Goal: Task Accomplishment & Management: Manage account settings

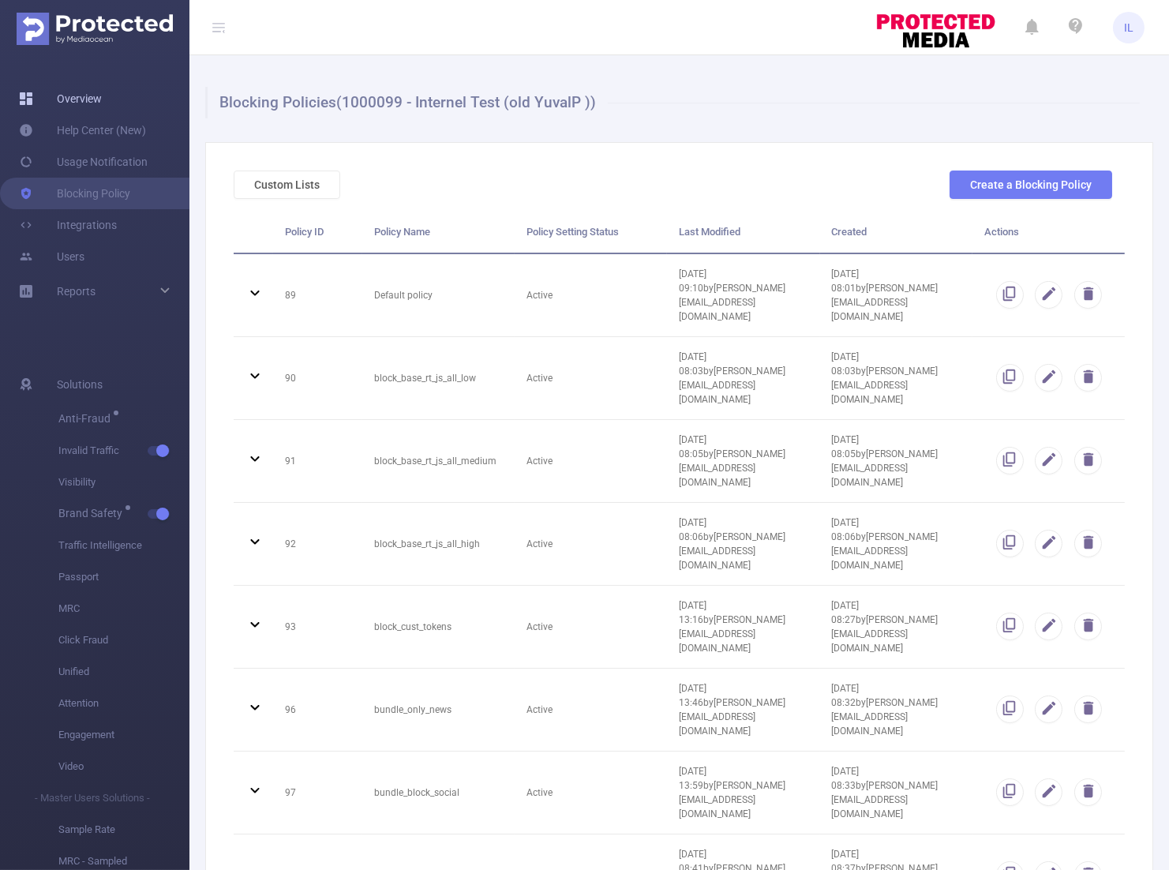
click at [91, 103] on link "Overview" at bounding box center [60, 99] width 83 height 32
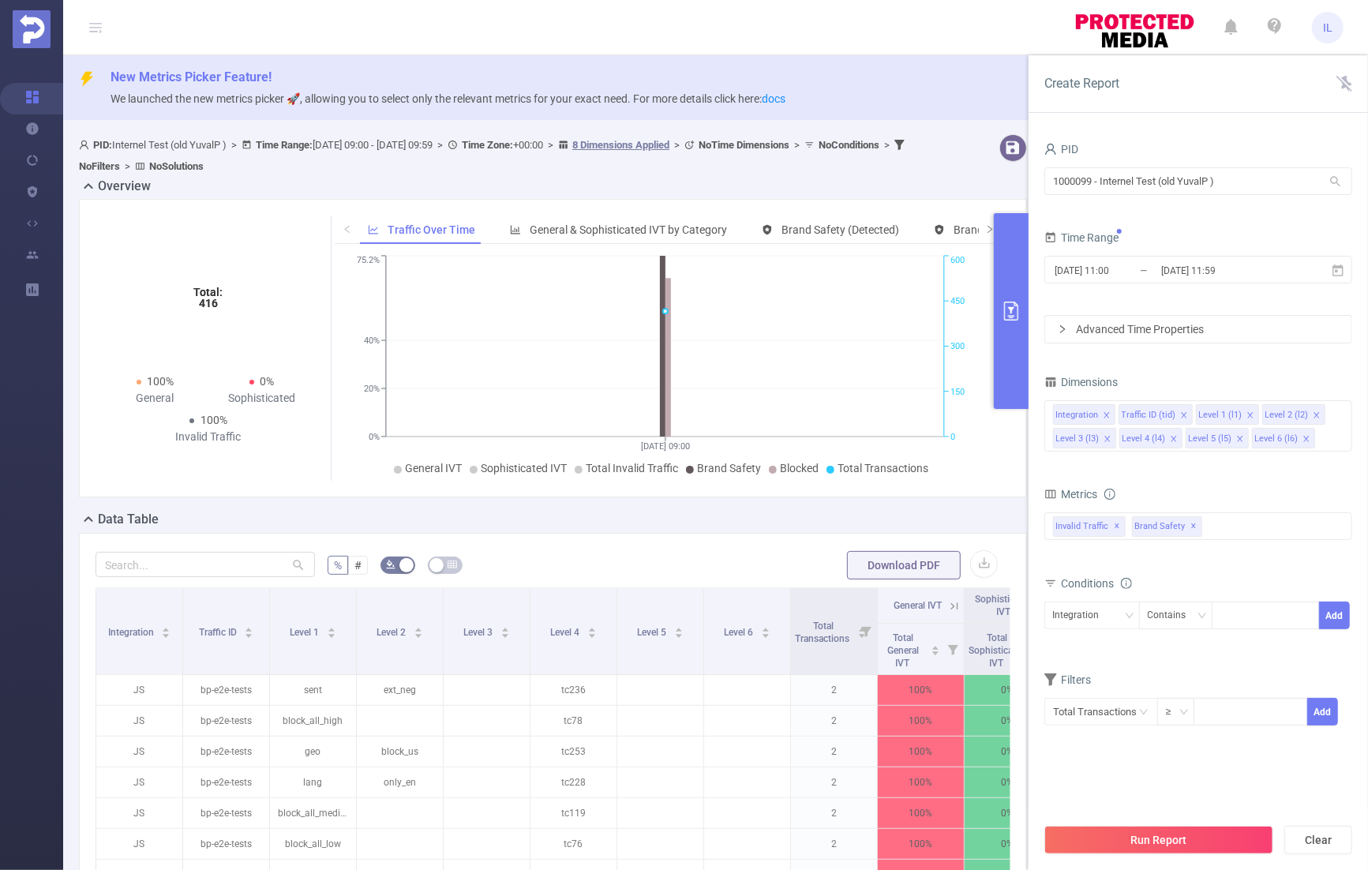
click at [1168, 343] on div "PID 1000099 - Internel Test (old YuvalP ) 1000099 - Internel Test (old YuvalP )…" at bounding box center [1198, 442] width 308 height 608
click at [1168, 534] on div "Invalid Traffic ✕ Brand Safety ✕" at bounding box center [1198, 526] width 308 height 28
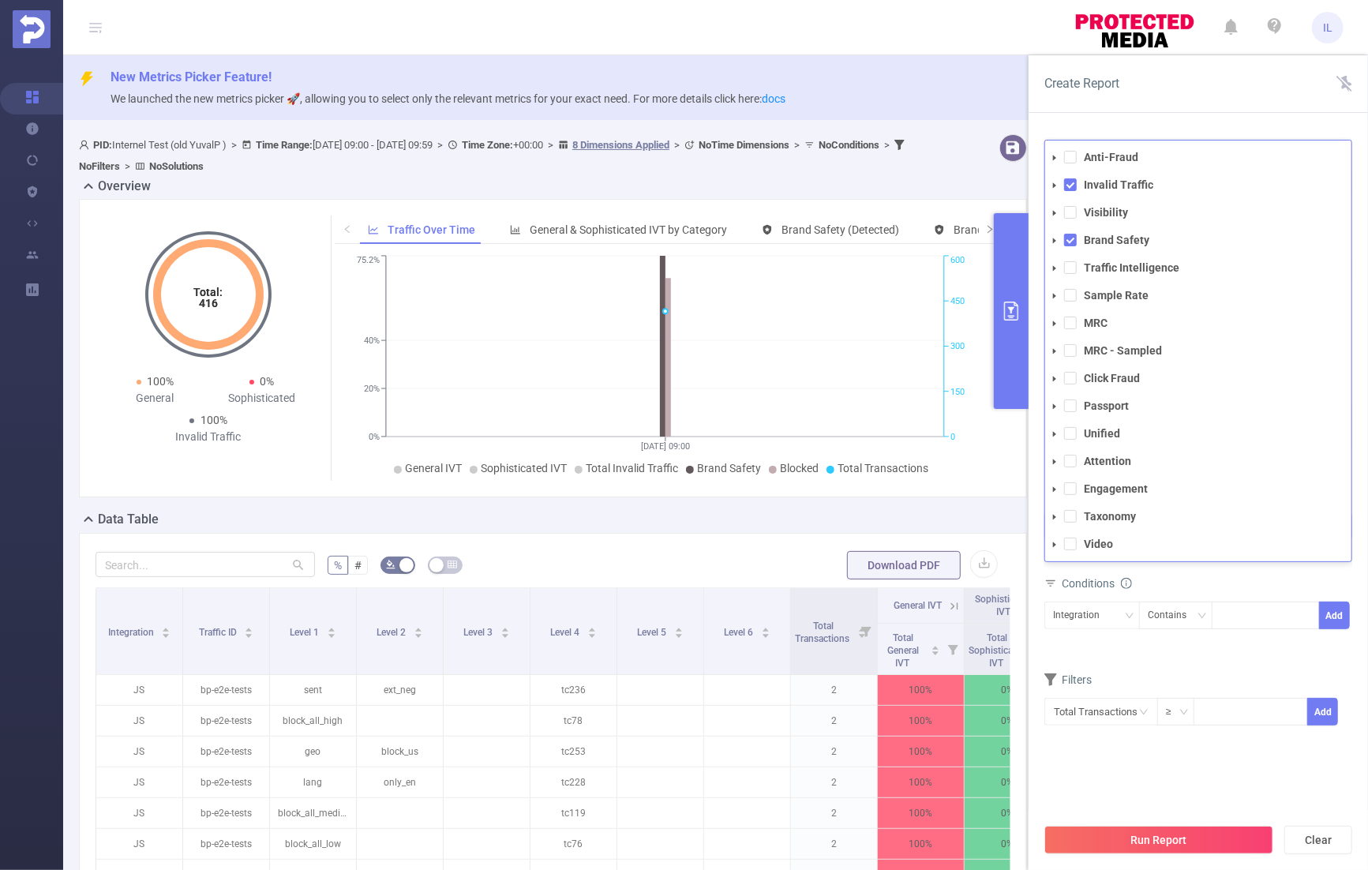
click at [1056, 238] on icon "icon: caret-down" at bounding box center [1055, 241] width 8 height 8
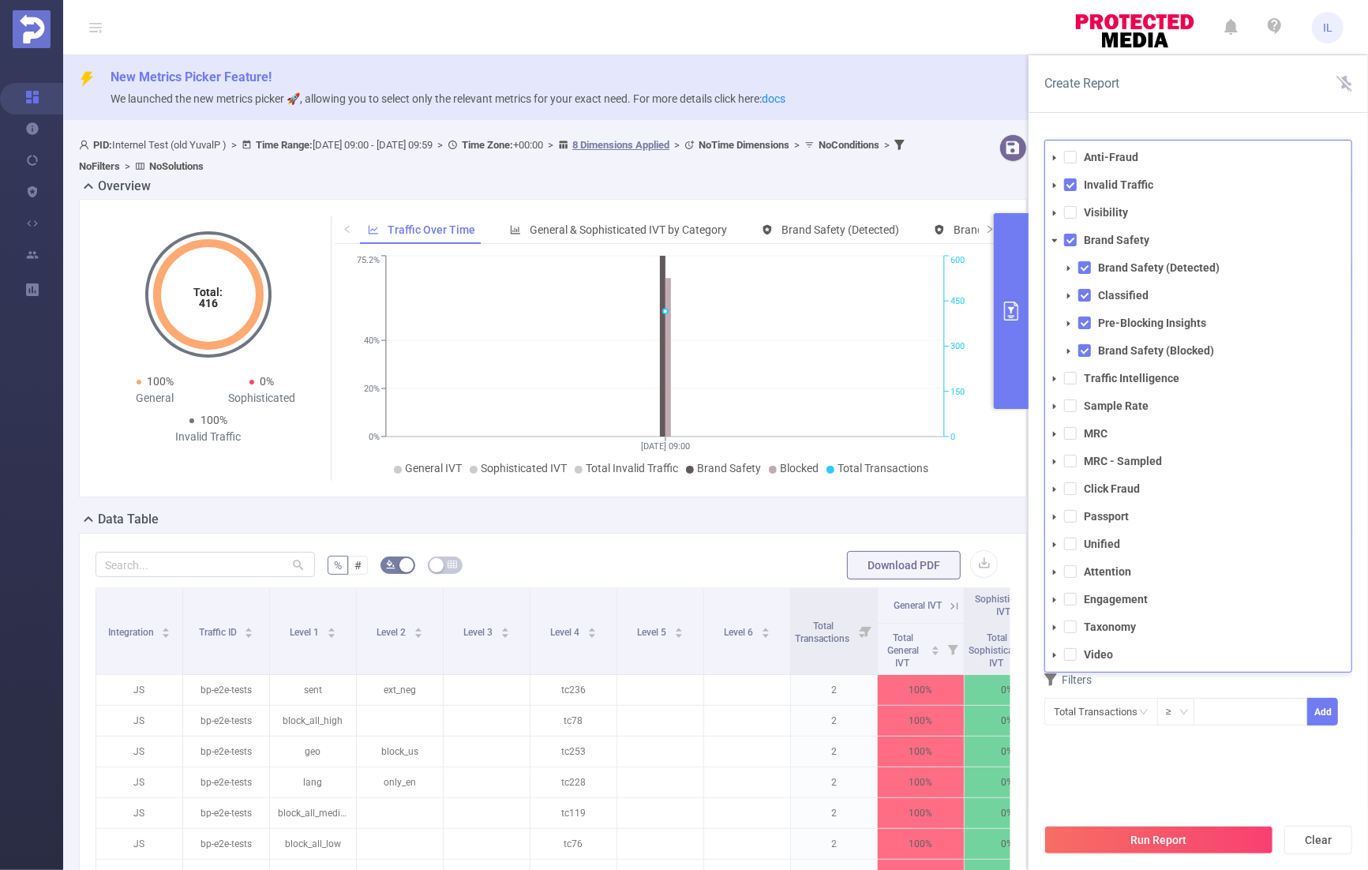
click at [1156, 84] on div "Create Report" at bounding box center [1198, 84] width 339 height 58
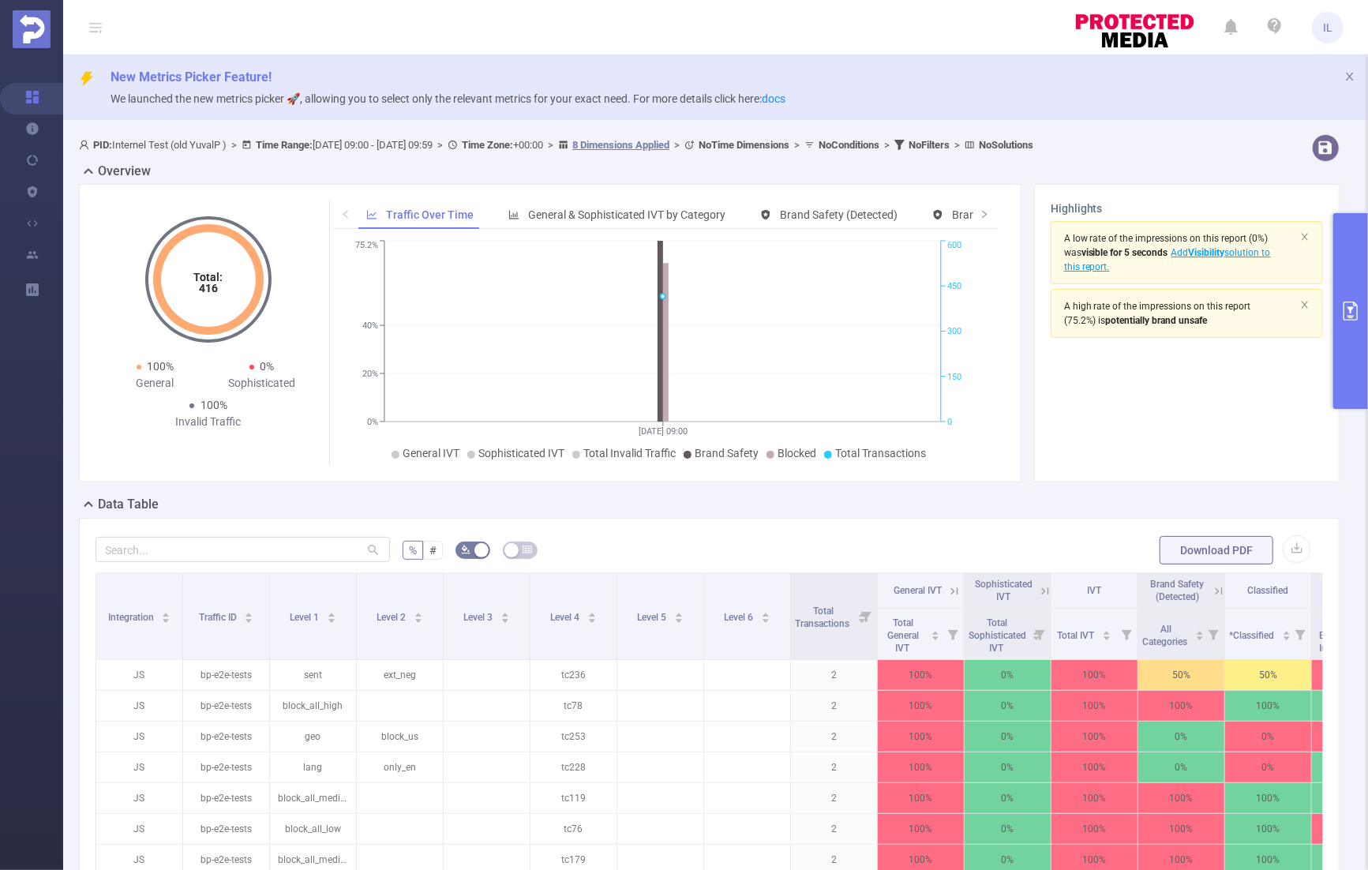
click at [932, 17] on header "IL" at bounding box center [684, 27] width 1368 height 55
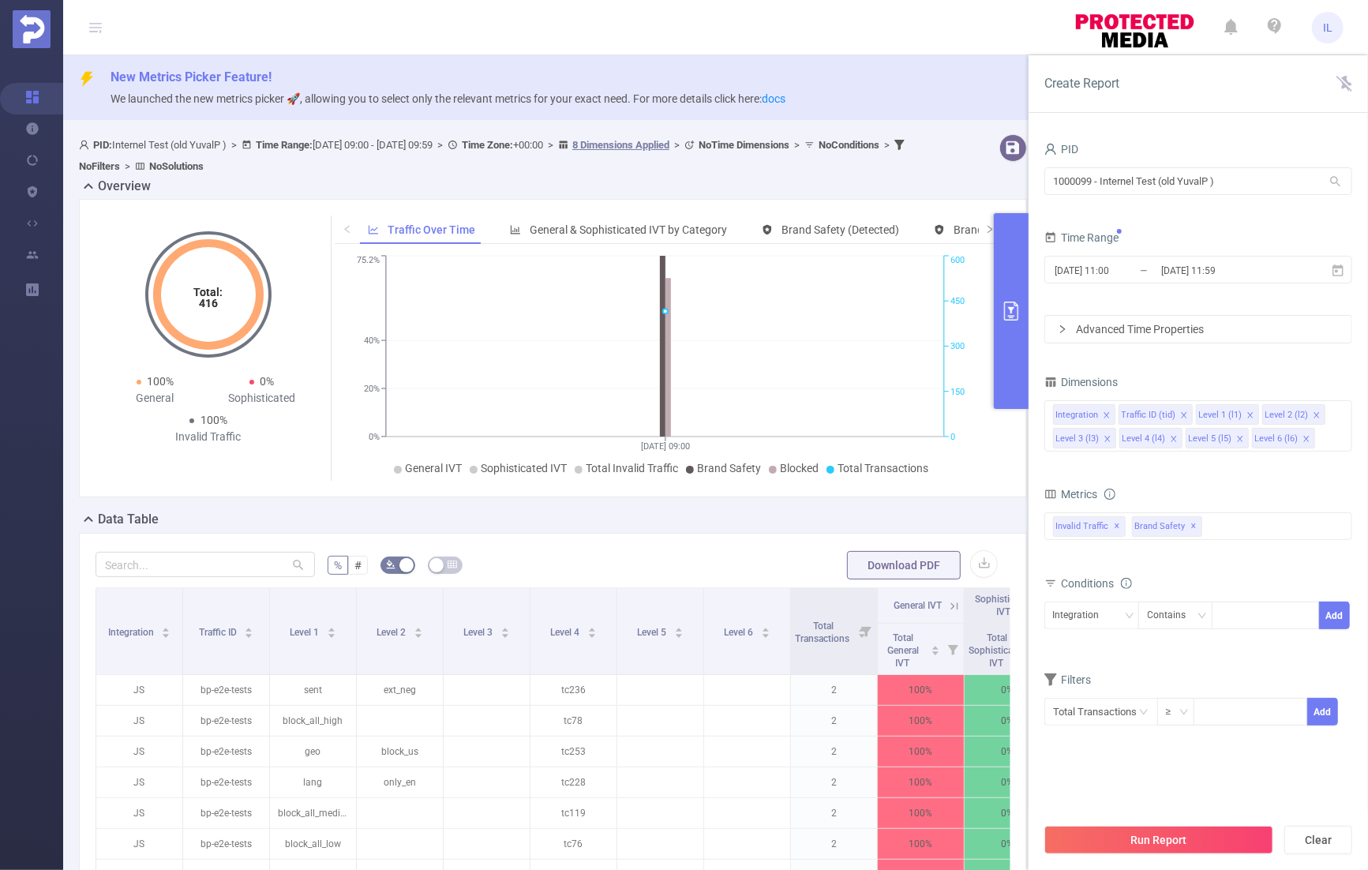
click at [1168, 332] on div "Advanced Time Properties" at bounding box center [1198, 329] width 306 height 27
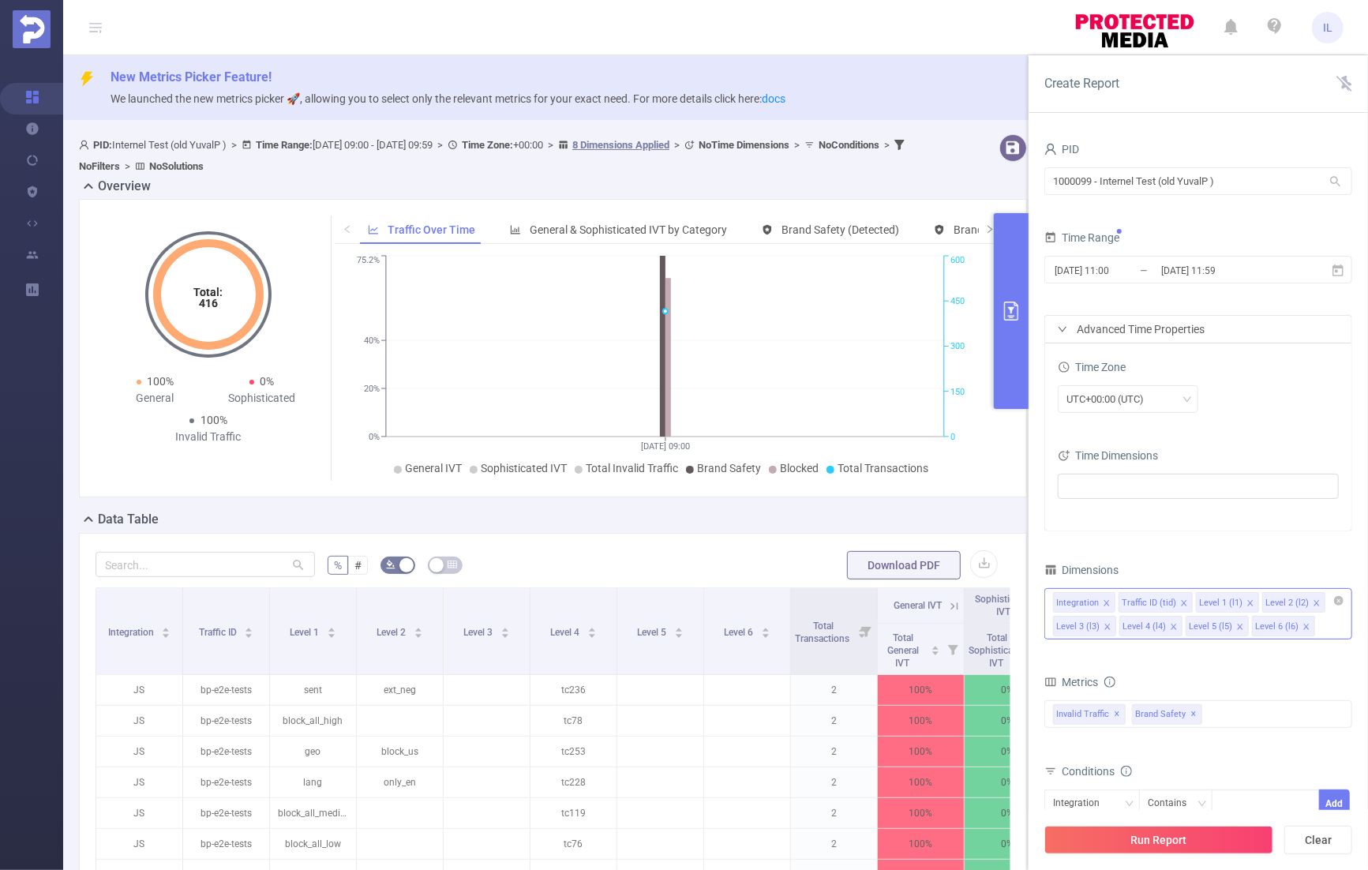
click at [1168, 626] on input at bounding box center [1322, 626] width 8 height 21
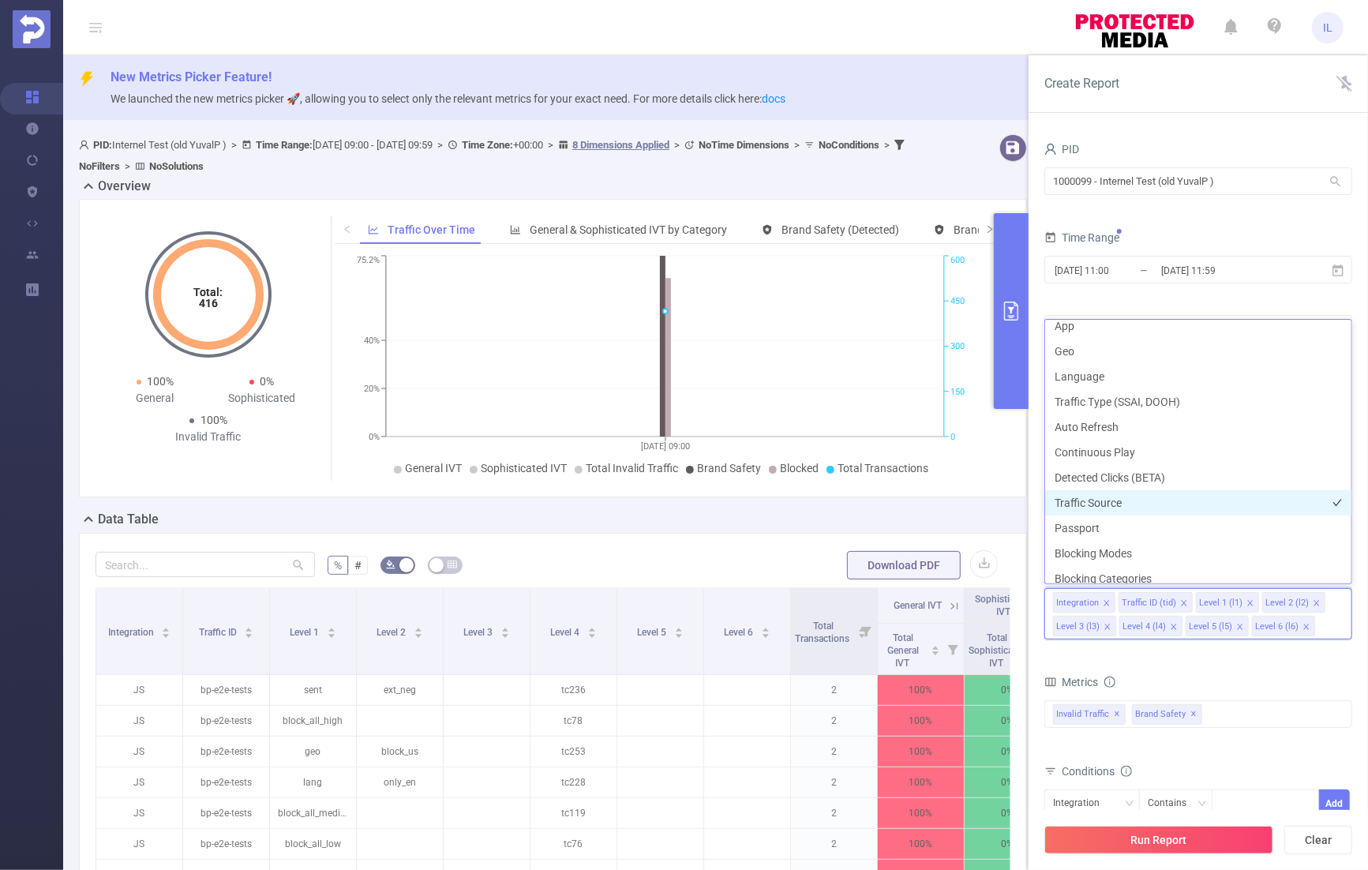
scroll to position [398, 0]
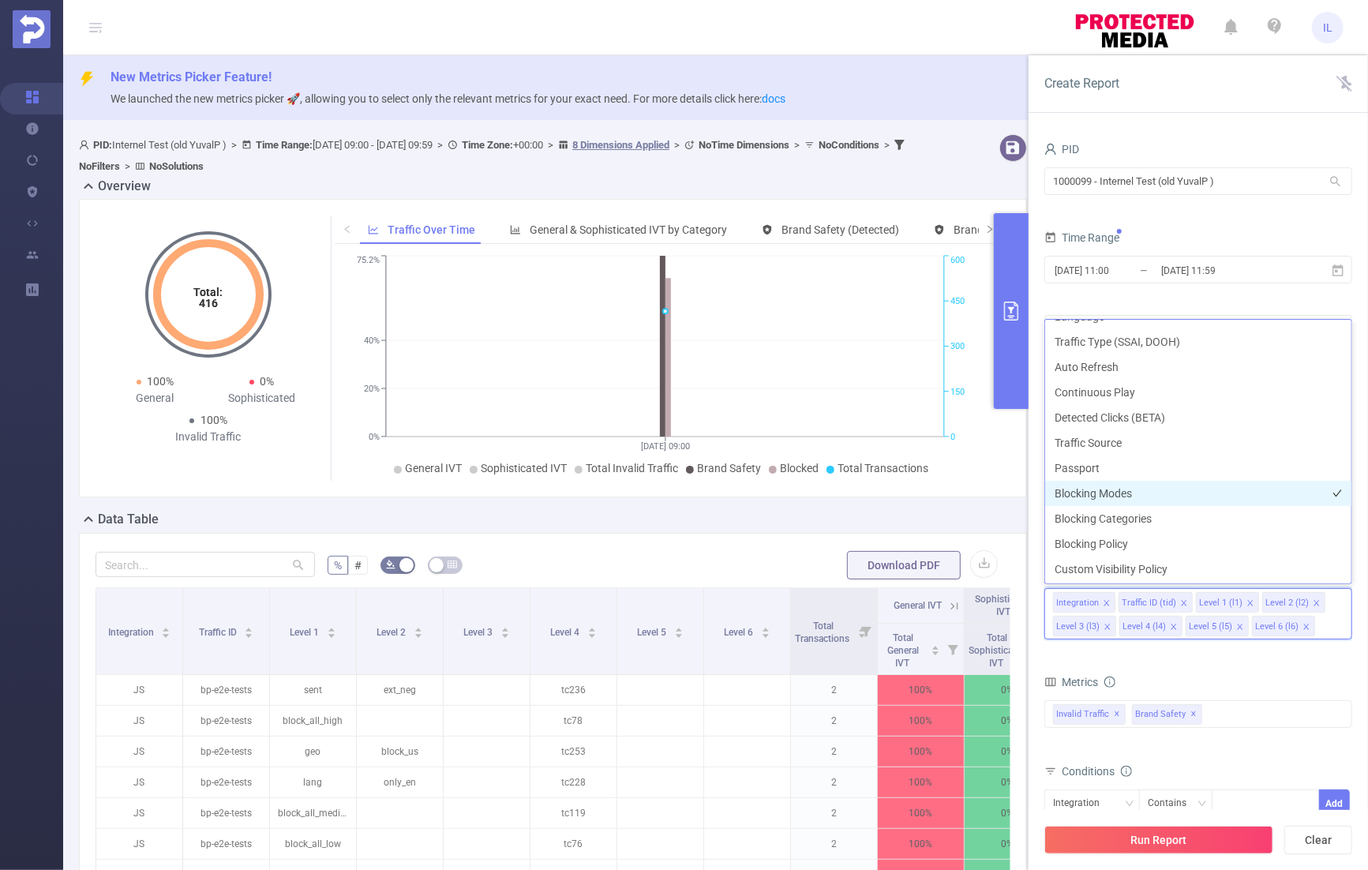
click at [1127, 493] on li "Blocking Modes" at bounding box center [1198, 493] width 306 height 25
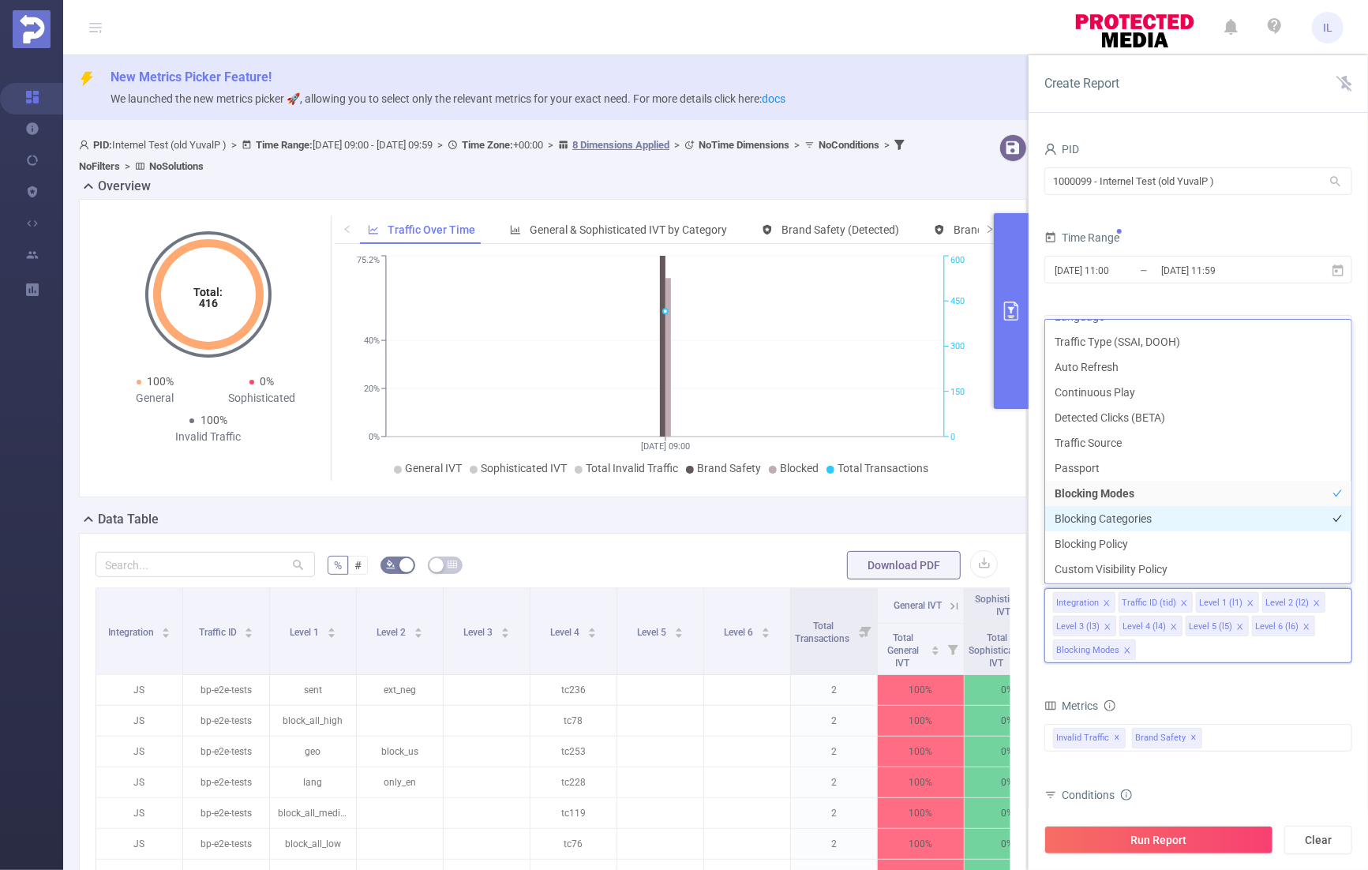
click at [1131, 511] on li "Blocking Categories" at bounding box center [1198, 518] width 306 height 25
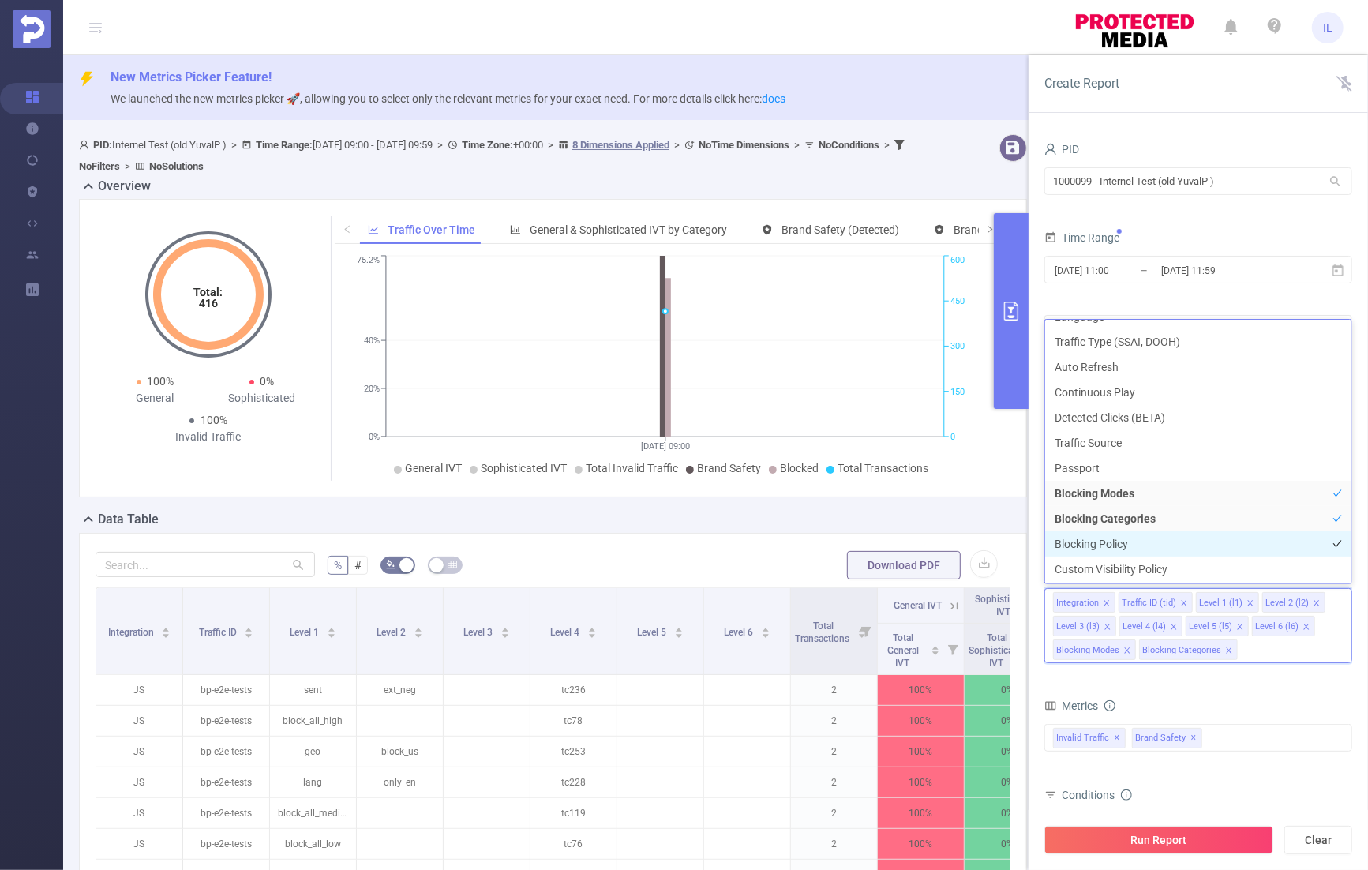
click at [1131, 537] on li "Blocking Policy" at bounding box center [1198, 543] width 306 height 25
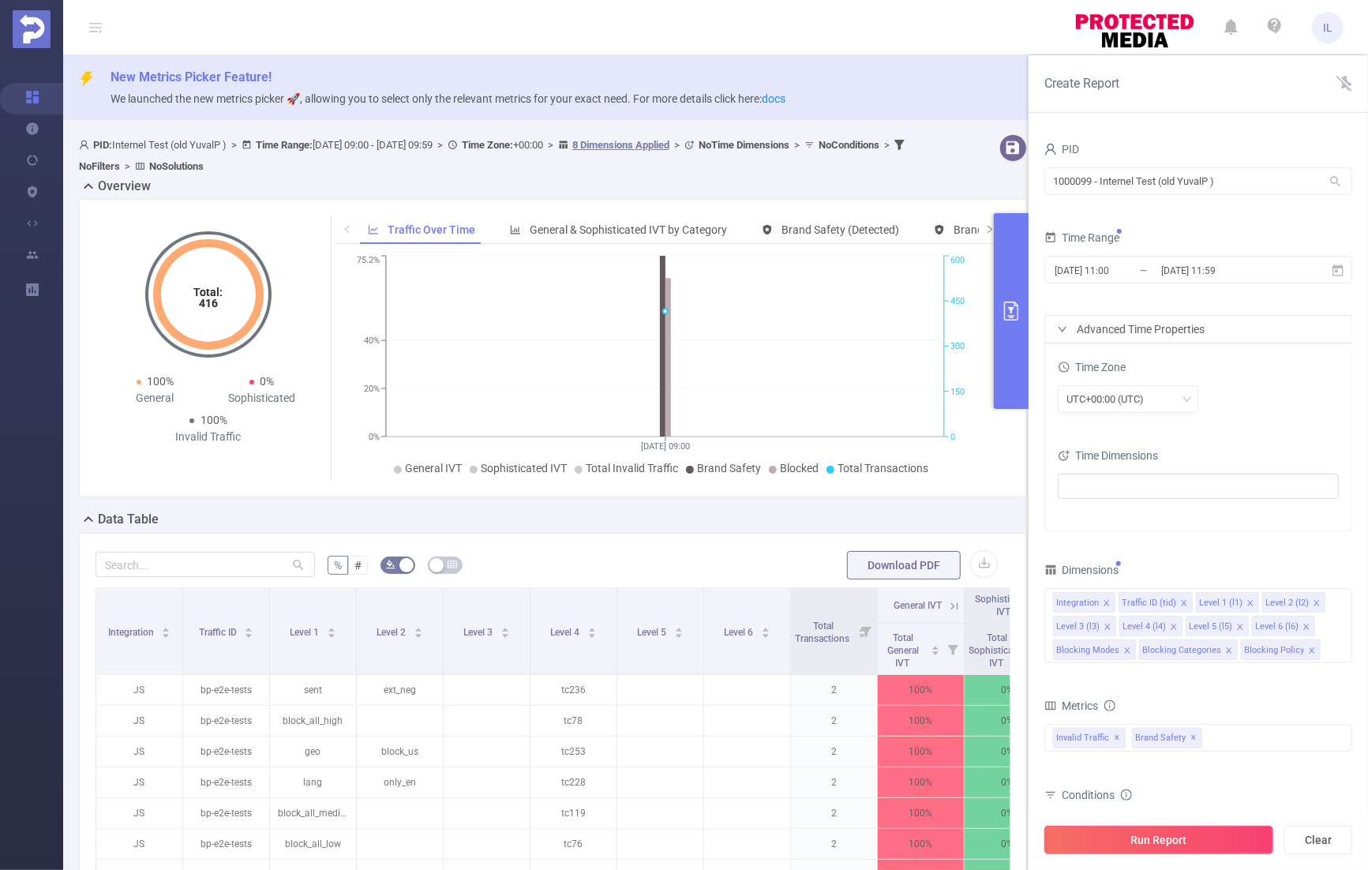
click at [1157, 841] on button "Run Report" at bounding box center [1158, 840] width 229 height 28
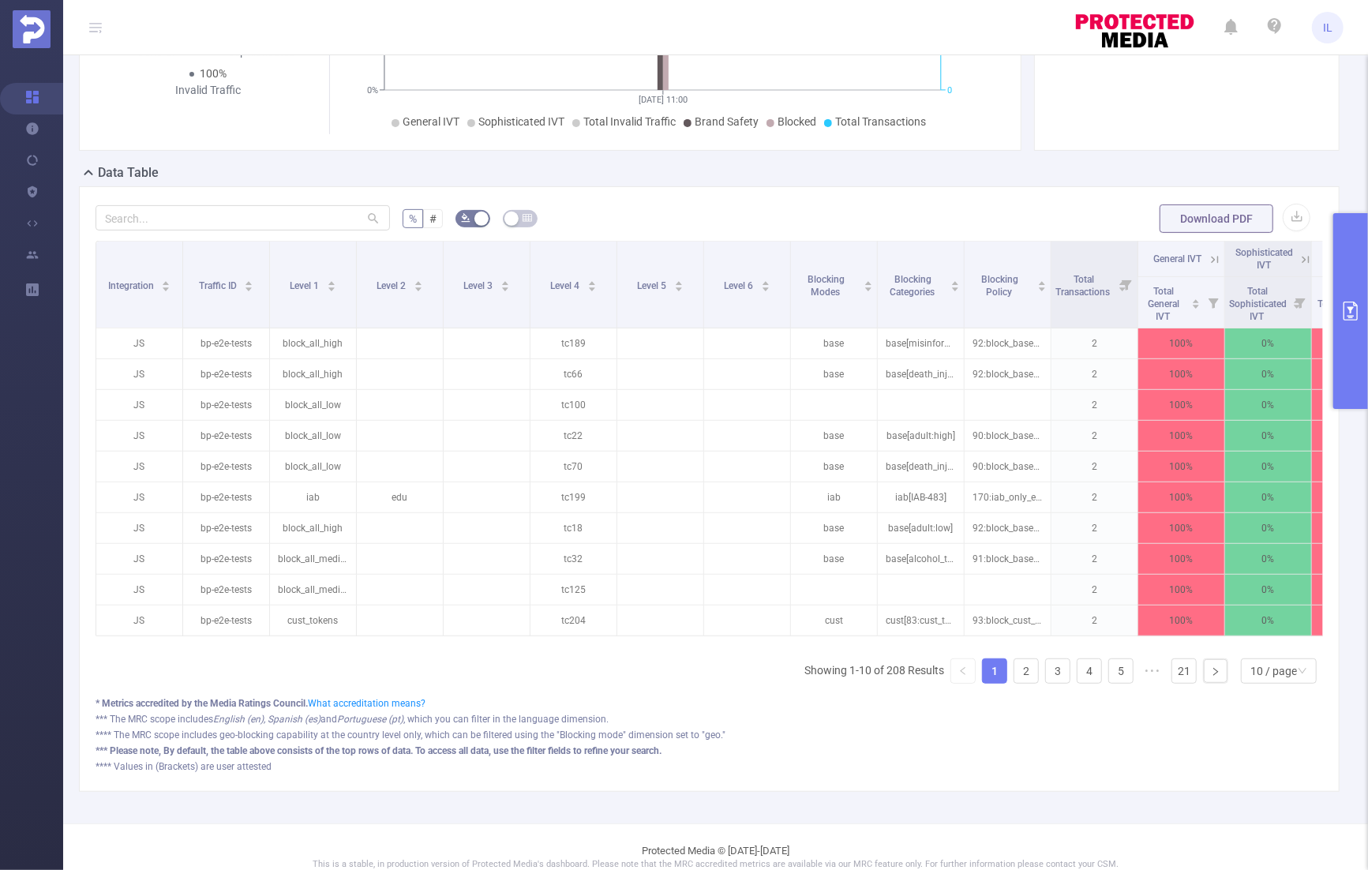
scroll to position [358, 0]
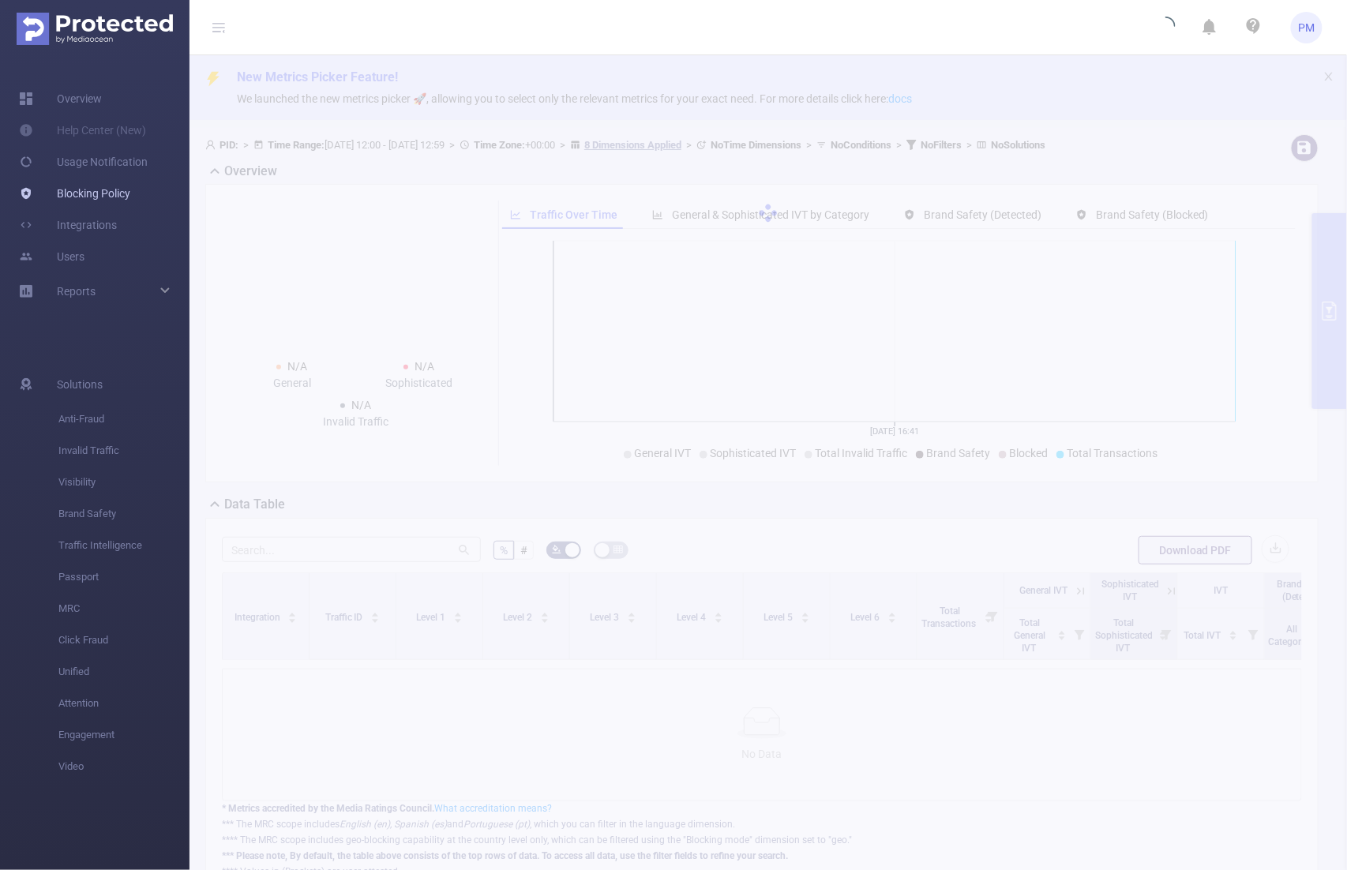
click at [95, 193] on link "Blocking Policy" at bounding box center [74, 194] width 111 height 32
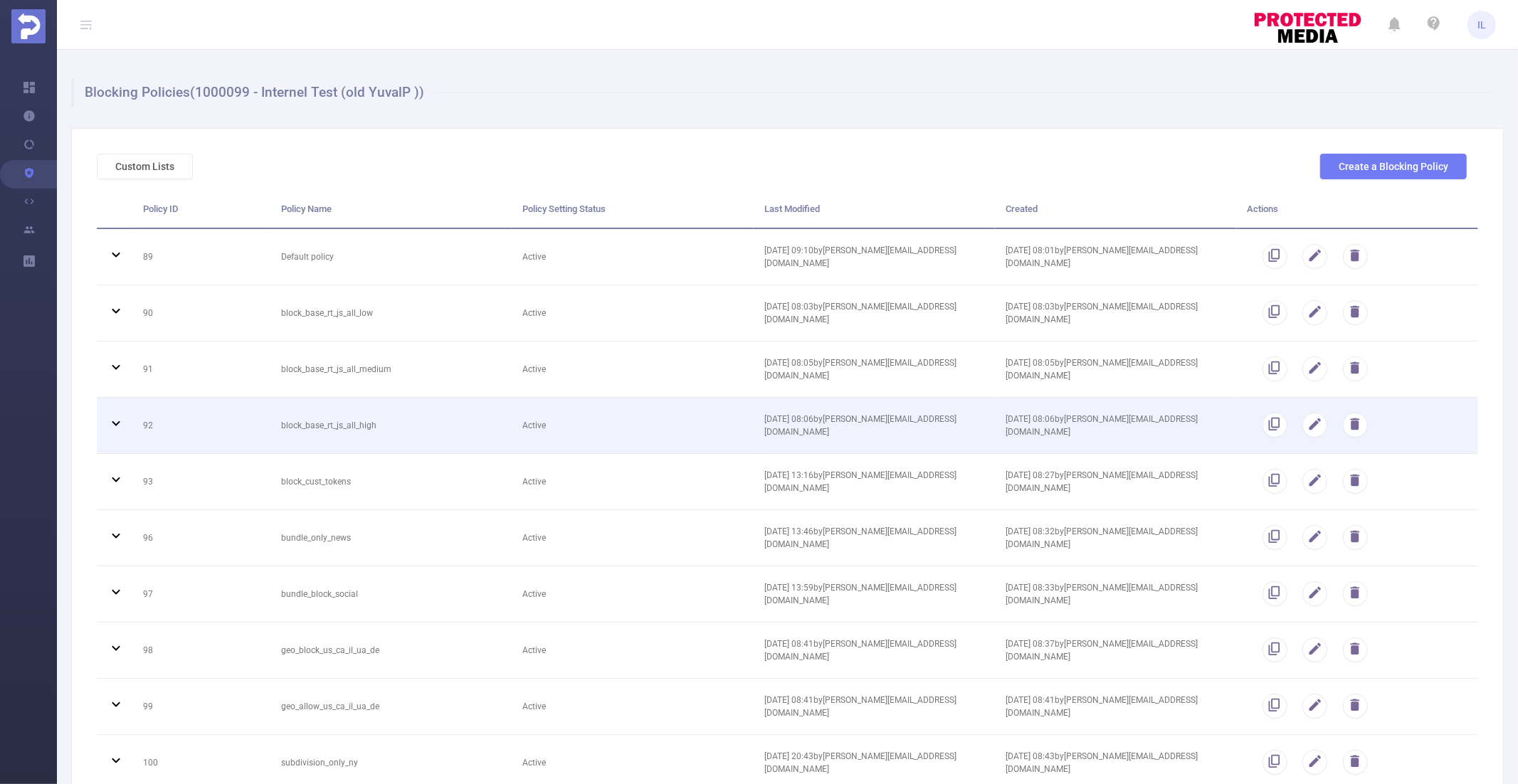
scroll to position [1905, 0]
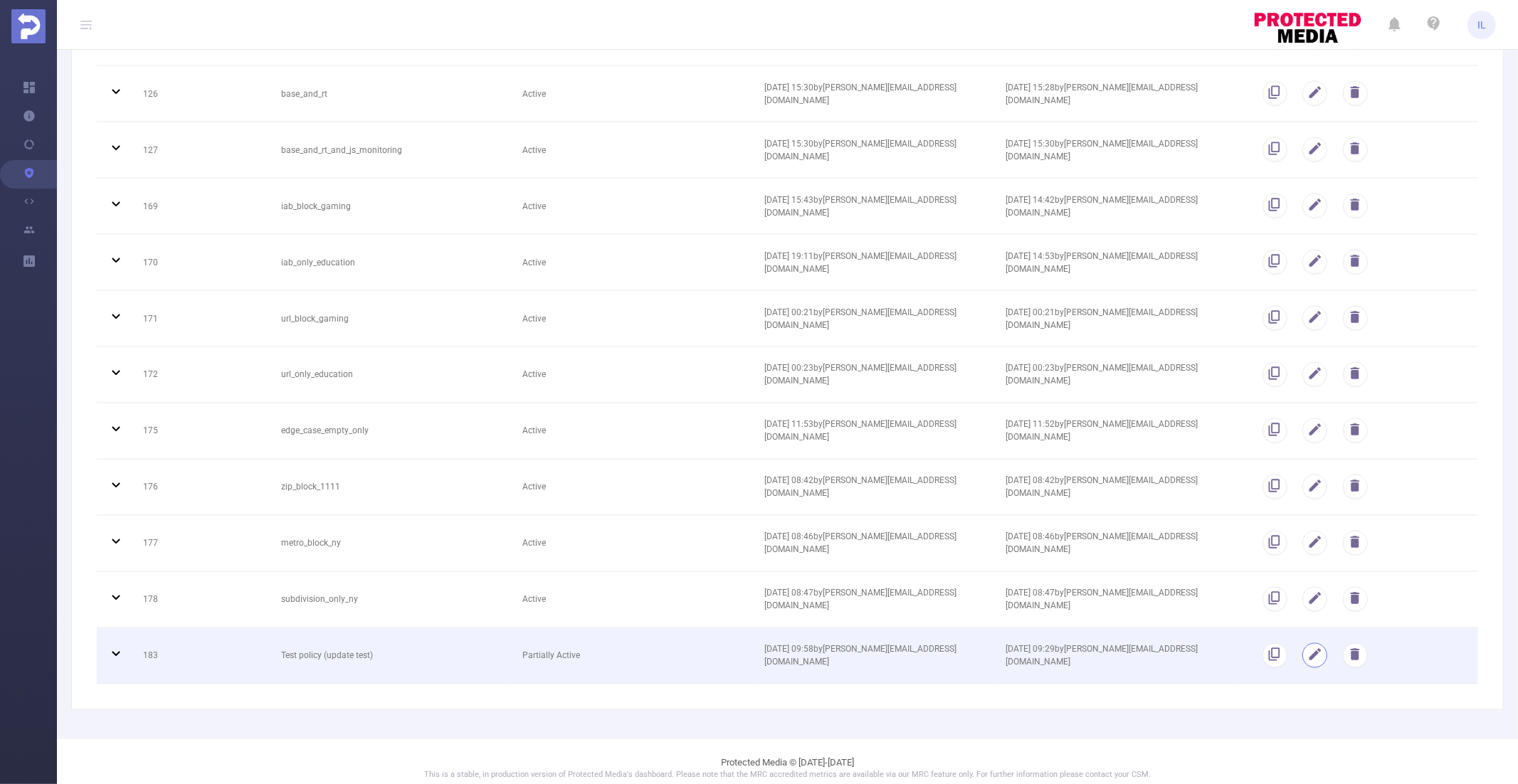
click at [1213, 643] on button "button" at bounding box center [1315, 656] width 25 height 25
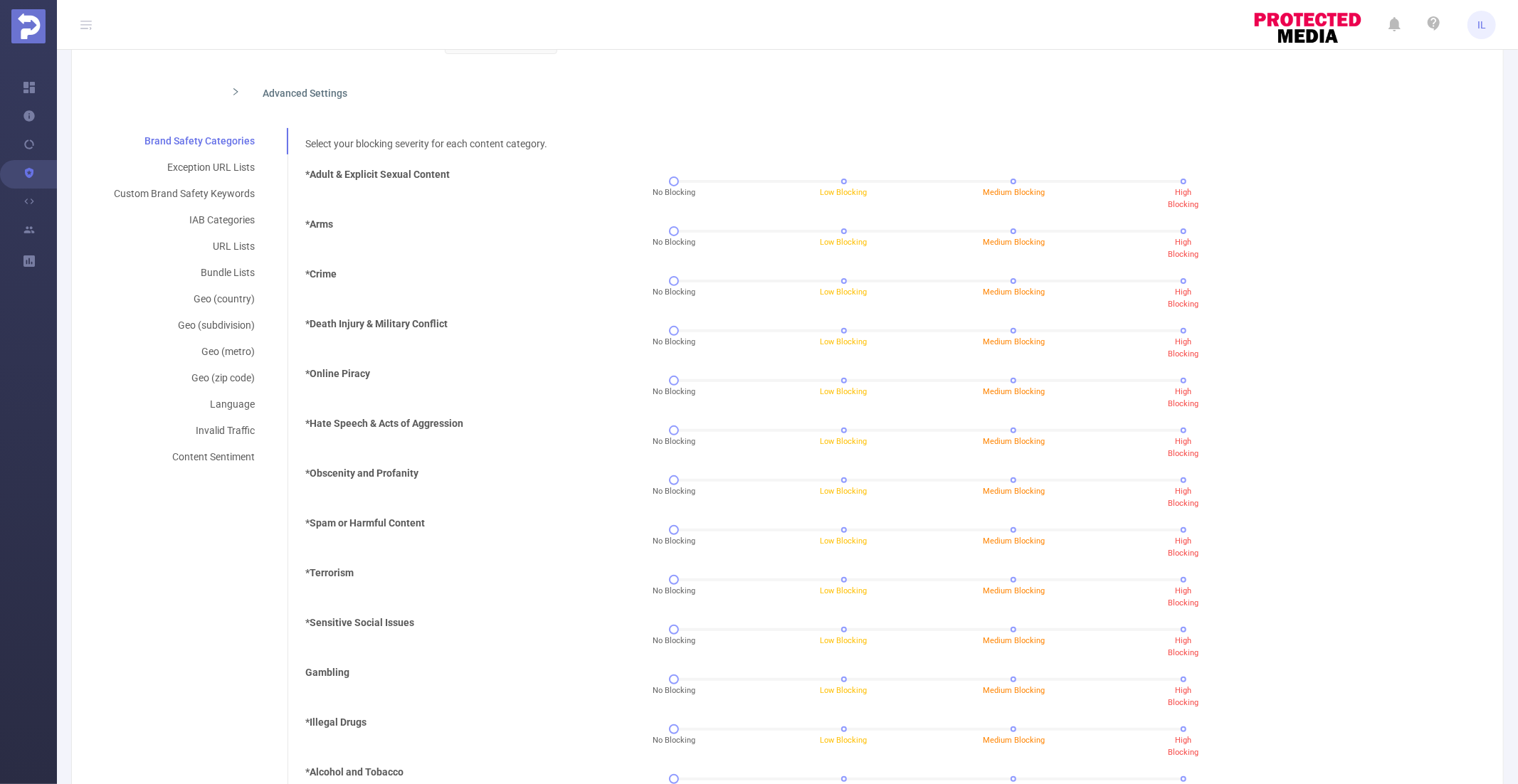
scroll to position [0, 0]
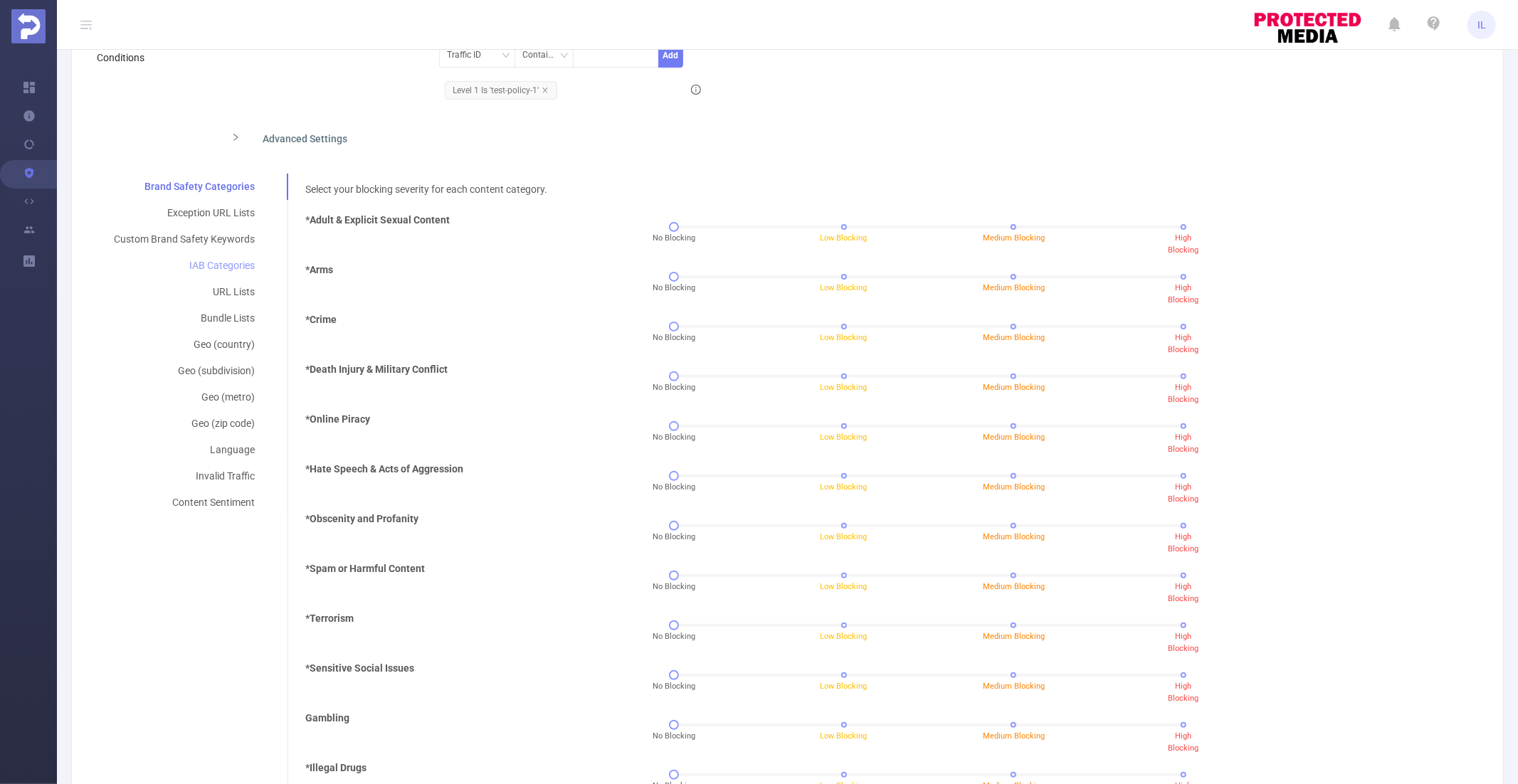
click at [233, 269] on div "IAB Categories" at bounding box center [184, 265] width 175 height 26
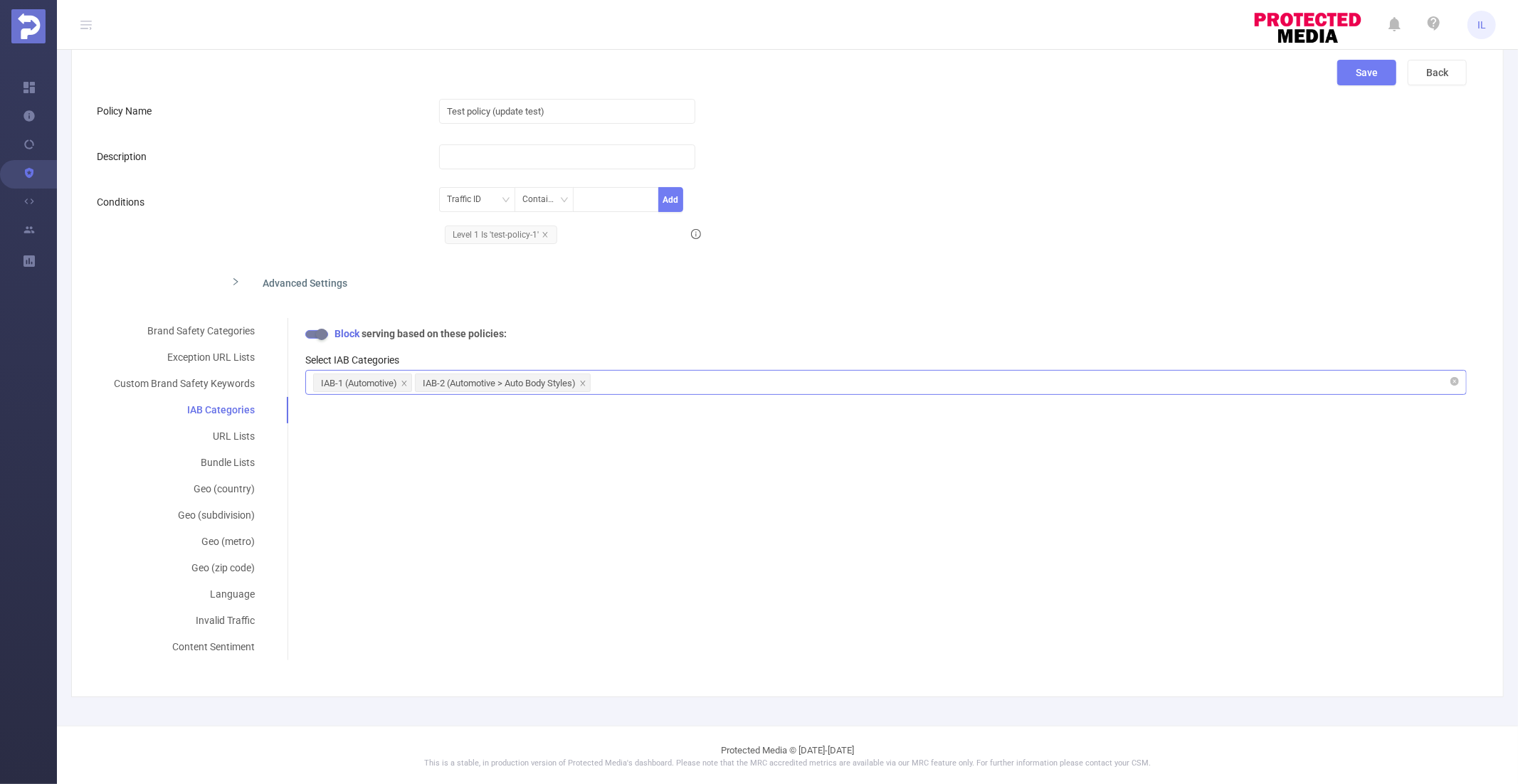
click at [616, 388] on div "IAB-1 (Automotive) IAB-2 (Automotive > Auto Body Styles)" at bounding box center [885, 382] width 1146 height 23
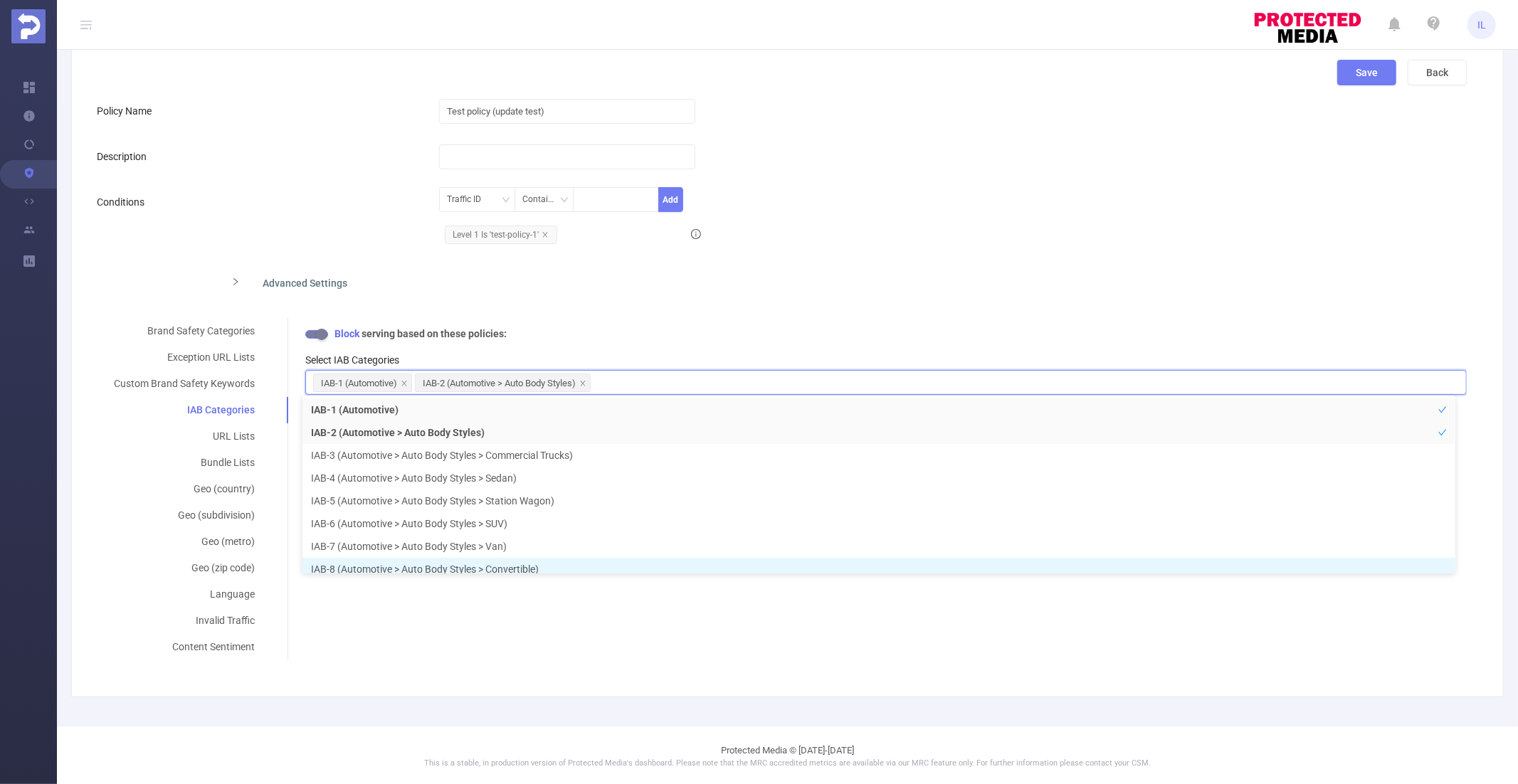
scroll to position [52, 0]
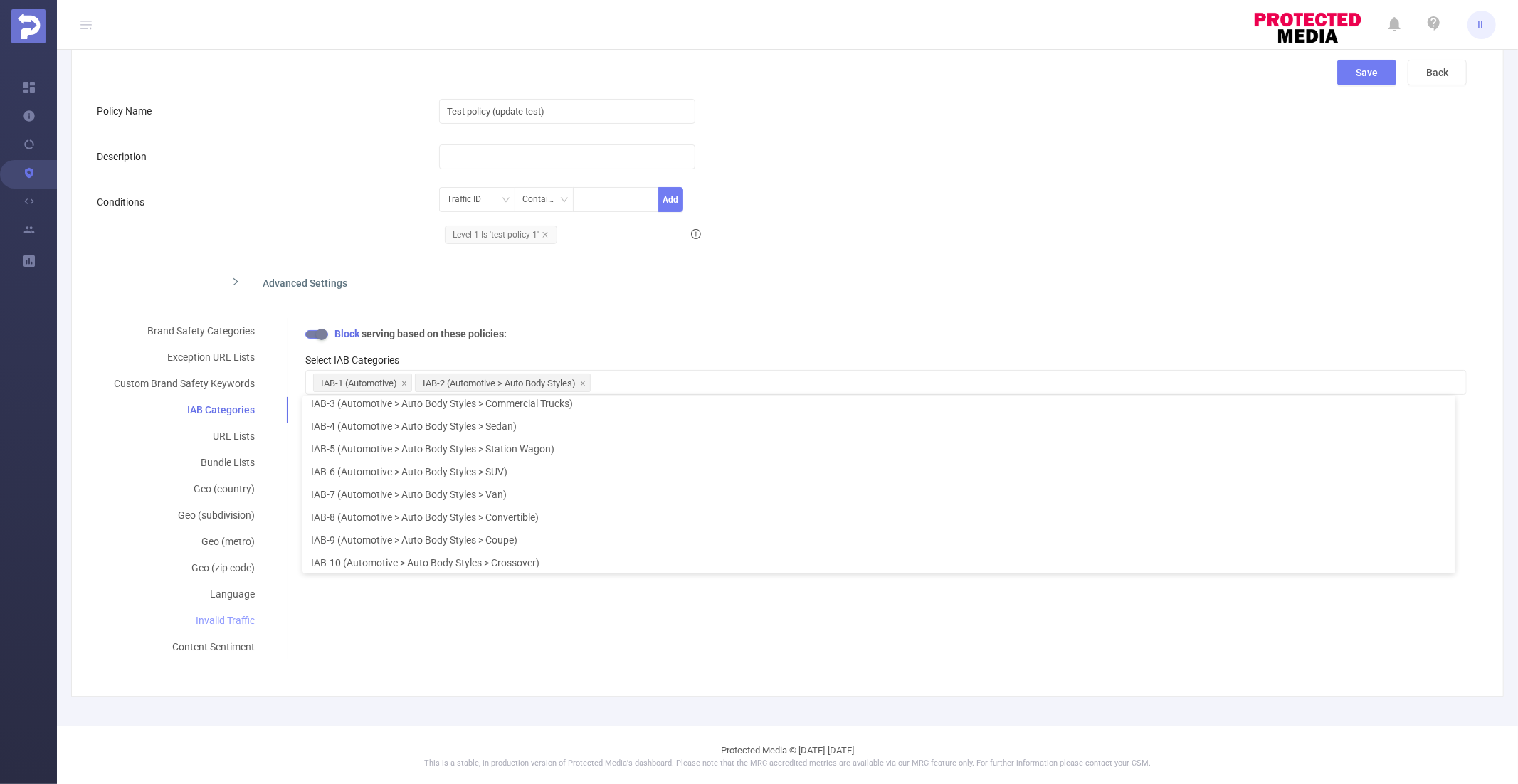
click at [224, 616] on div "Invalid Traffic" at bounding box center [184, 620] width 175 height 26
